Goal: Transaction & Acquisition: Purchase product/service

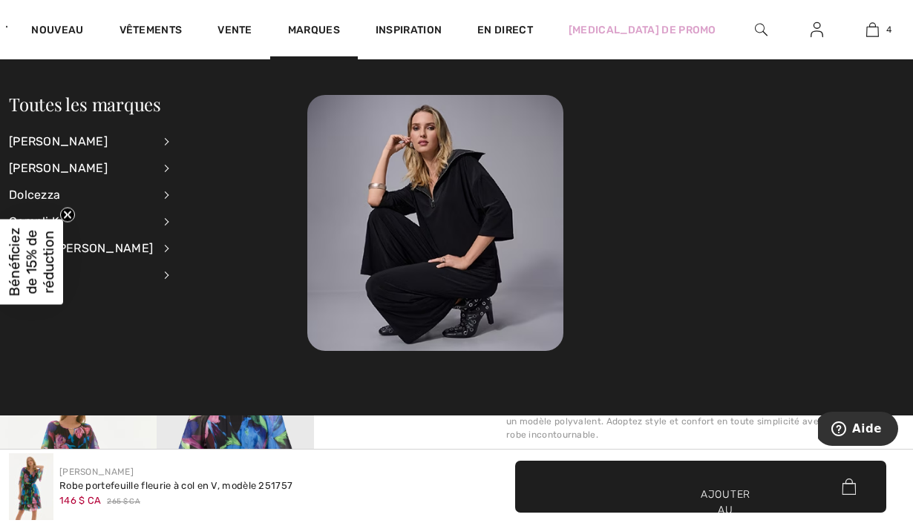
scroll to position [846, 0]
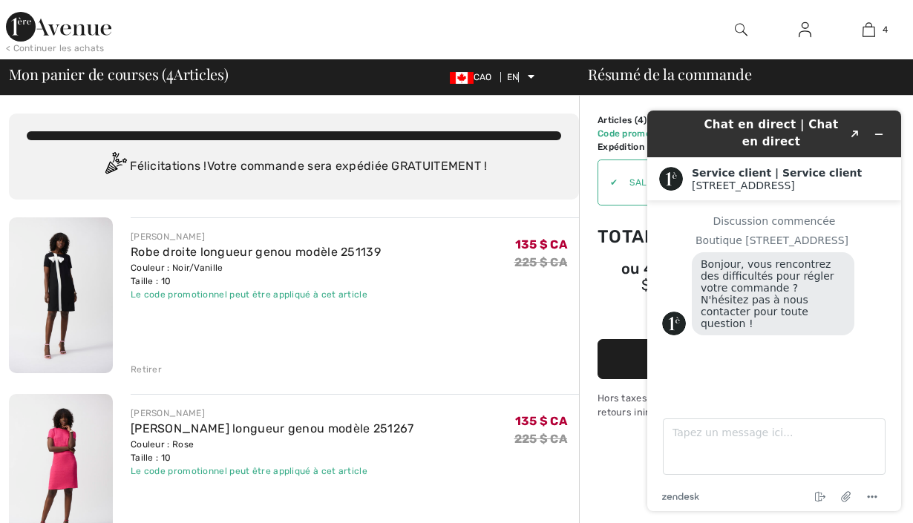
scroll to position [156, 0]
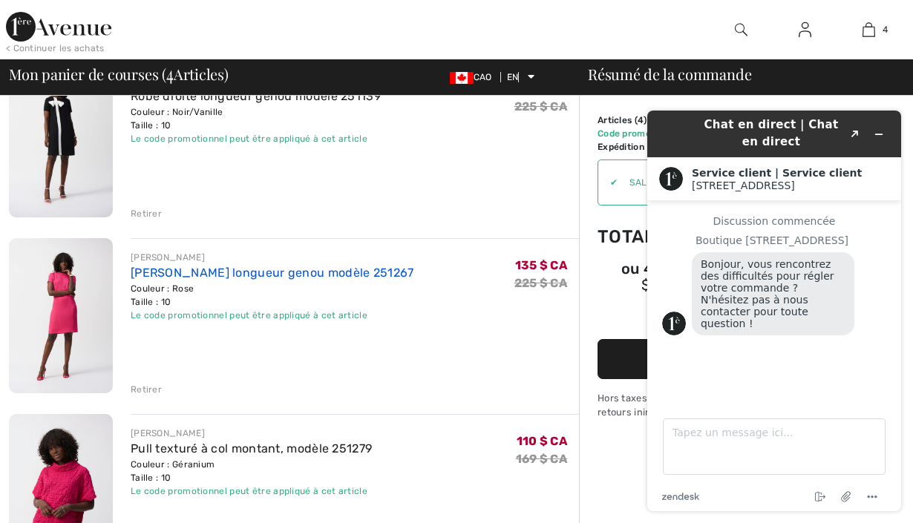
click at [166, 275] on font "[PERSON_NAME] longueur genou modèle 251267" at bounding box center [273, 273] width 284 height 14
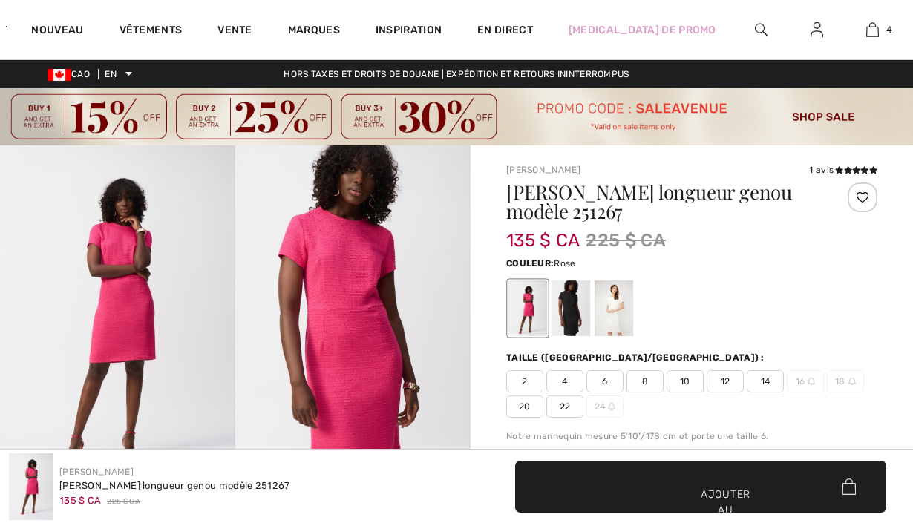
click at [123, 285] on img at bounding box center [117, 322] width 235 height 353
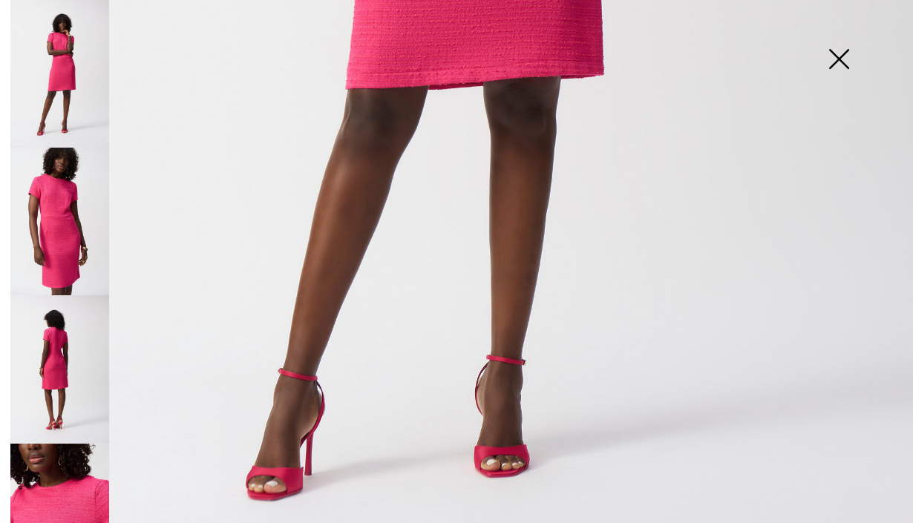
scroll to position [351, 0]
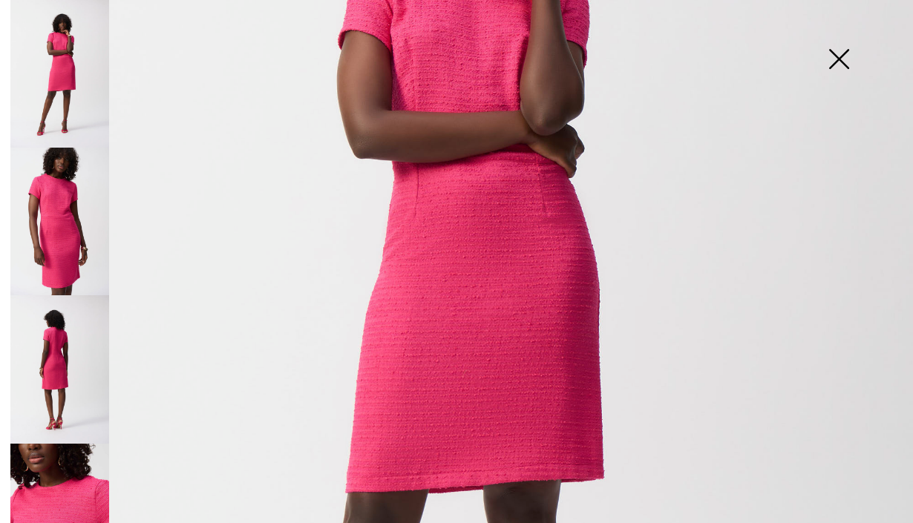
click at [48, 346] on img at bounding box center [59, 370] width 99 height 148
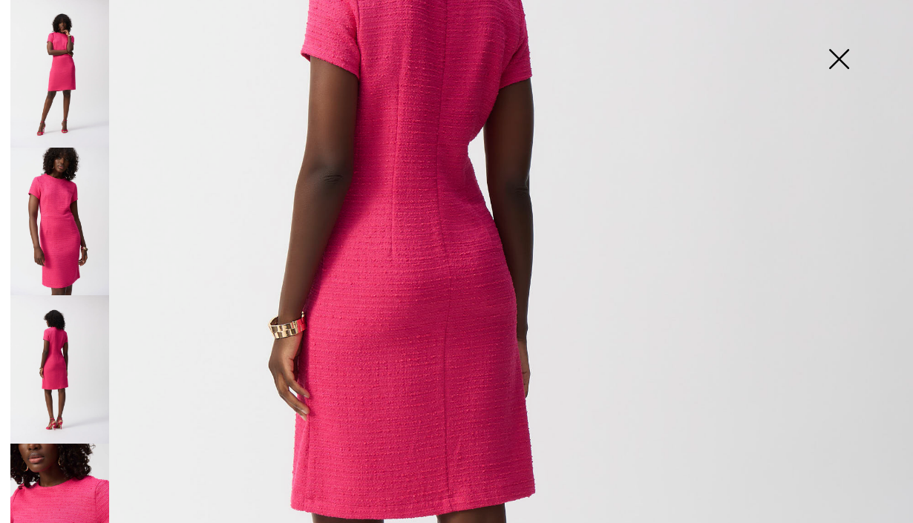
click at [842, 56] on img at bounding box center [839, 60] width 74 height 76
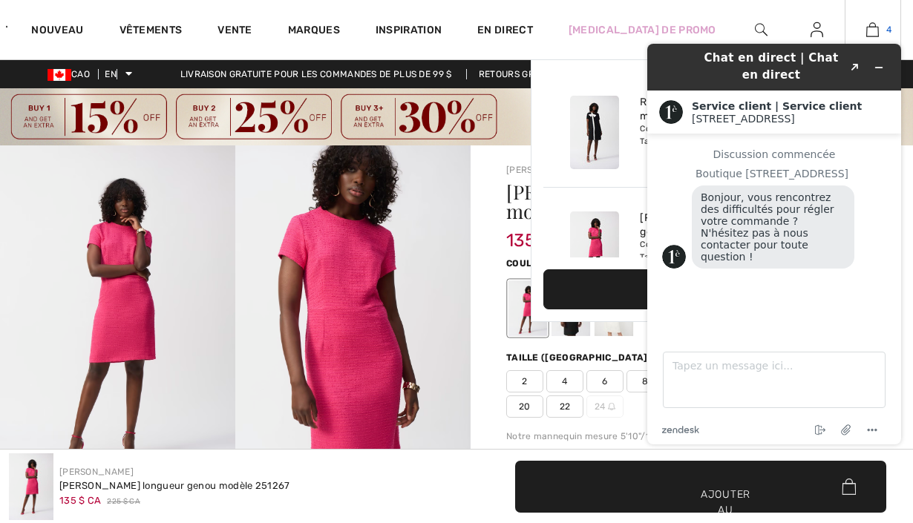
click at [870, 20] on div "4 Ajouté au panier Joseph Ribkoff Robe droite longueur genou modèle 251139 135 …" at bounding box center [873, 29] width 56 height 59
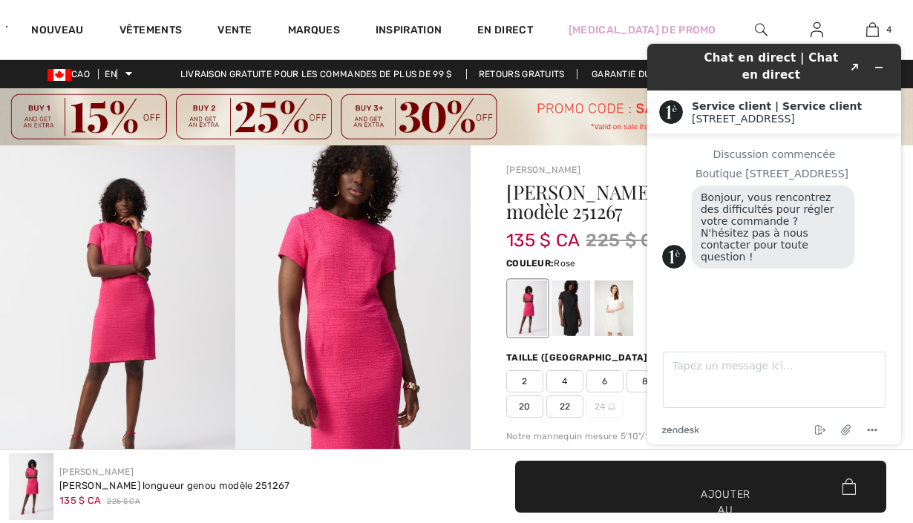
click at [865, 36] on div "Chat en direct | Chat en direct Created with Sketch. Service client | Service c…" at bounding box center [775, 244] width 278 height 425
click at [872, 26] on img at bounding box center [873, 30] width 13 height 18
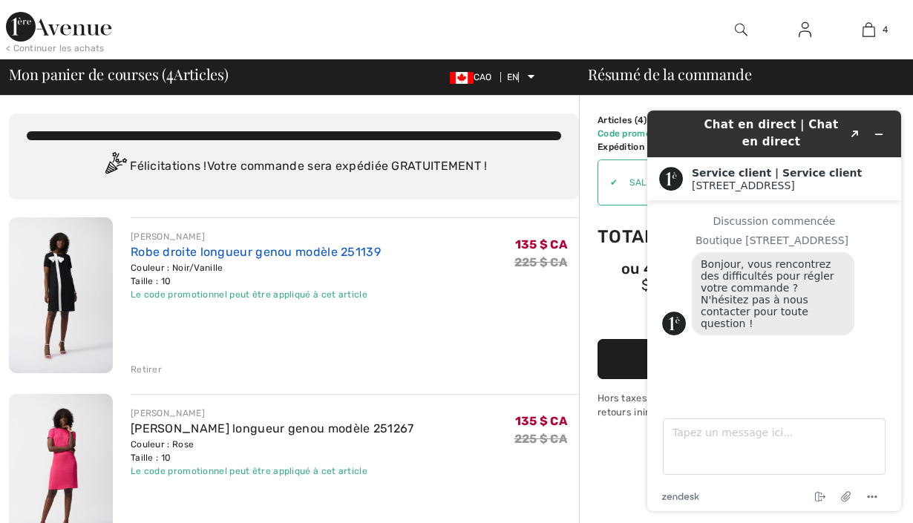
click at [157, 255] on font "Robe droite longueur genou modèle 251139" at bounding box center [256, 252] width 250 height 14
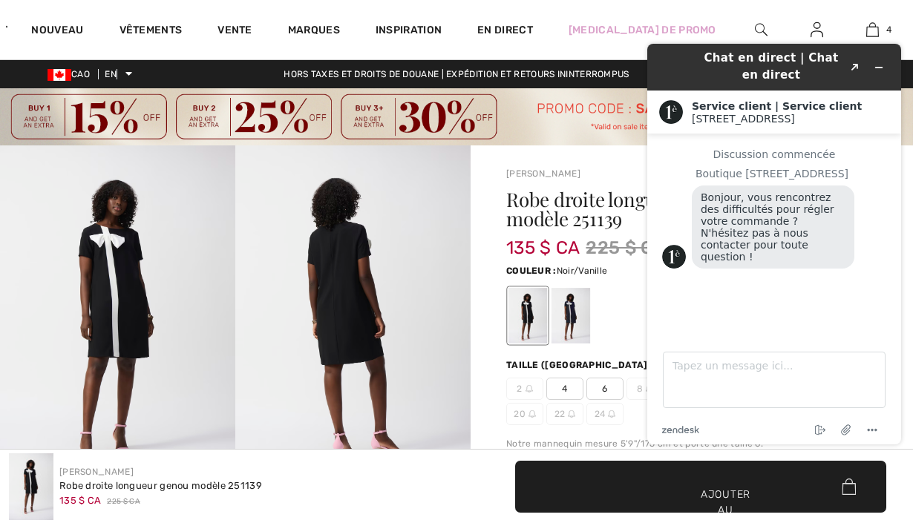
click at [153, 299] on img at bounding box center [117, 322] width 235 height 353
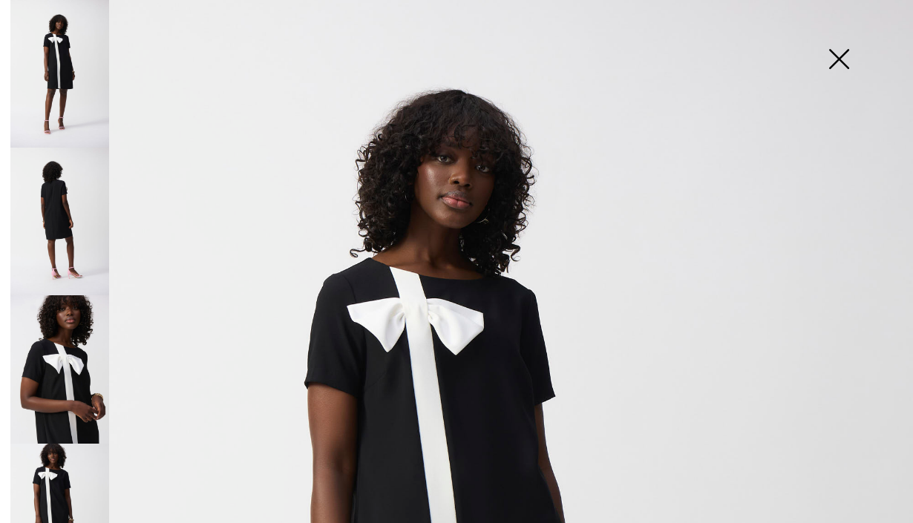
scroll to position [44, 0]
click at [62, 468] on img at bounding box center [59, 518] width 99 height 148
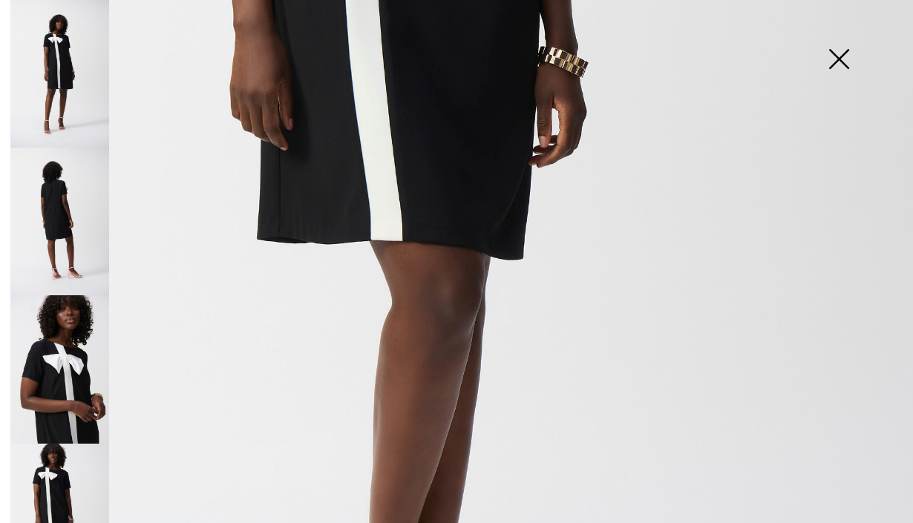
scroll to position [568, 0]
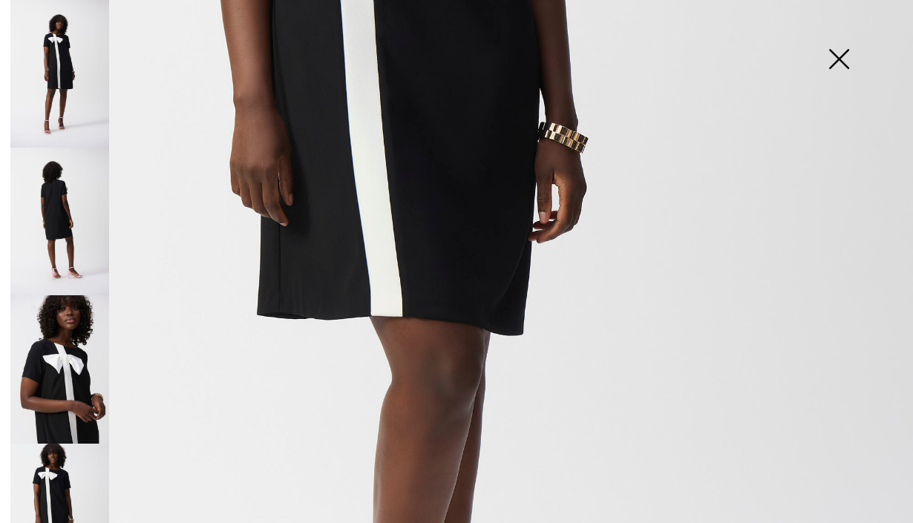
click at [66, 486] on img at bounding box center [59, 518] width 99 height 148
click at [68, 222] on img at bounding box center [59, 222] width 99 height 148
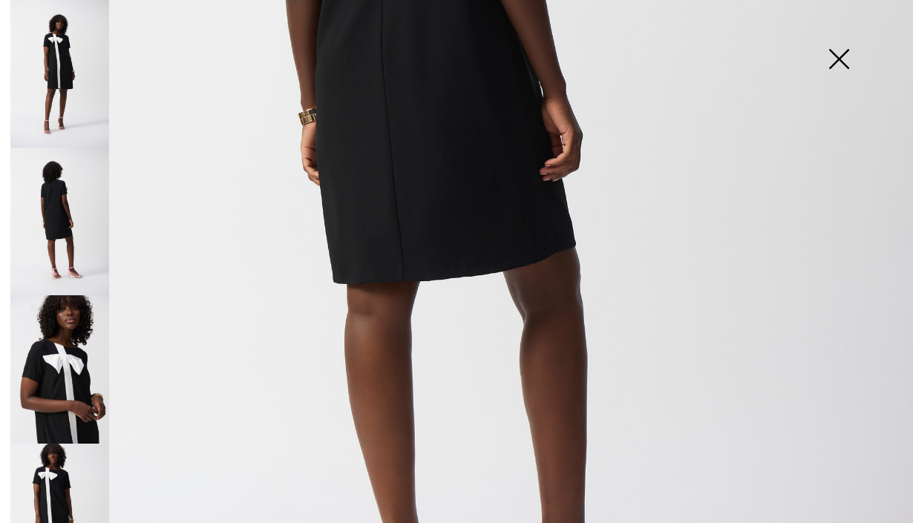
click at [74, 88] on img at bounding box center [59, 74] width 99 height 148
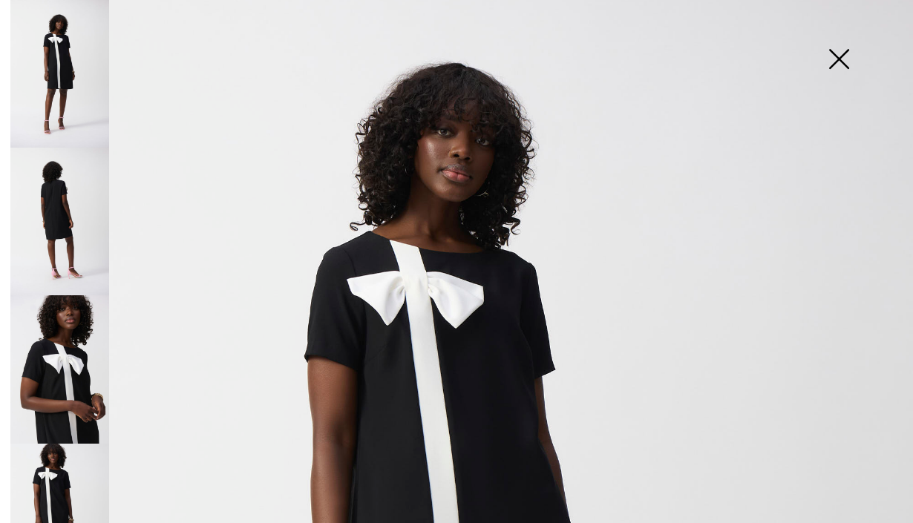
scroll to position [0, 0]
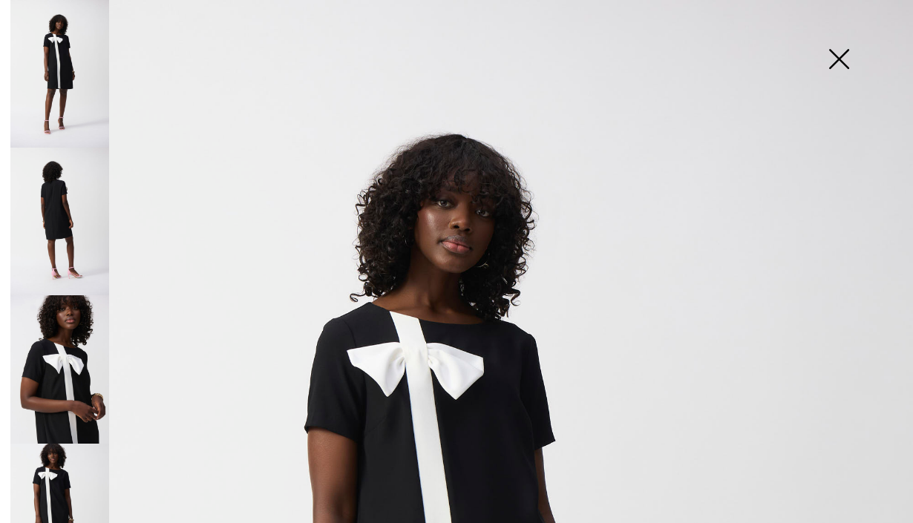
click at [828, 65] on img at bounding box center [839, 60] width 74 height 76
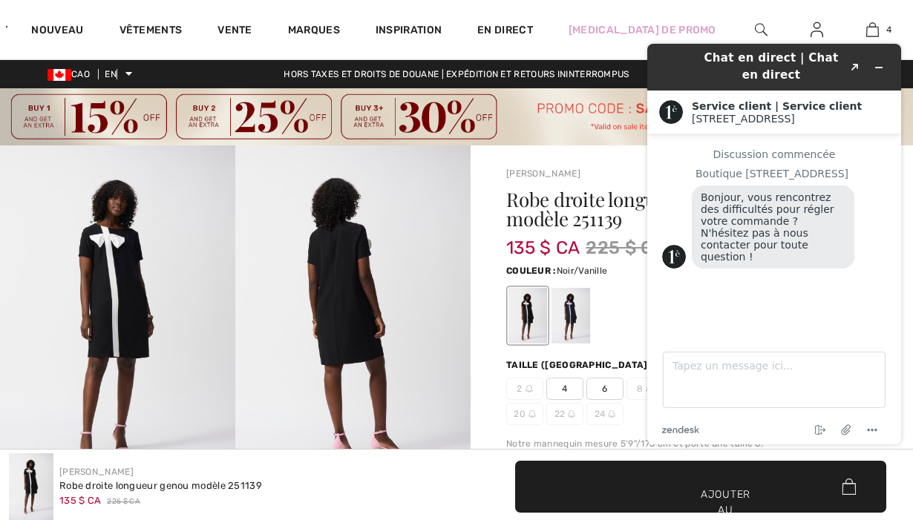
click at [879, 55] on div "Chat en direct | Chat en direct Created with Sketch." at bounding box center [774, 67] width 233 height 35
click at [877, 63] on icon "Réduire le widget" at bounding box center [879, 67] width 10 height 10
